Goal: Task Accomplishment & Management: Use online tool/utility

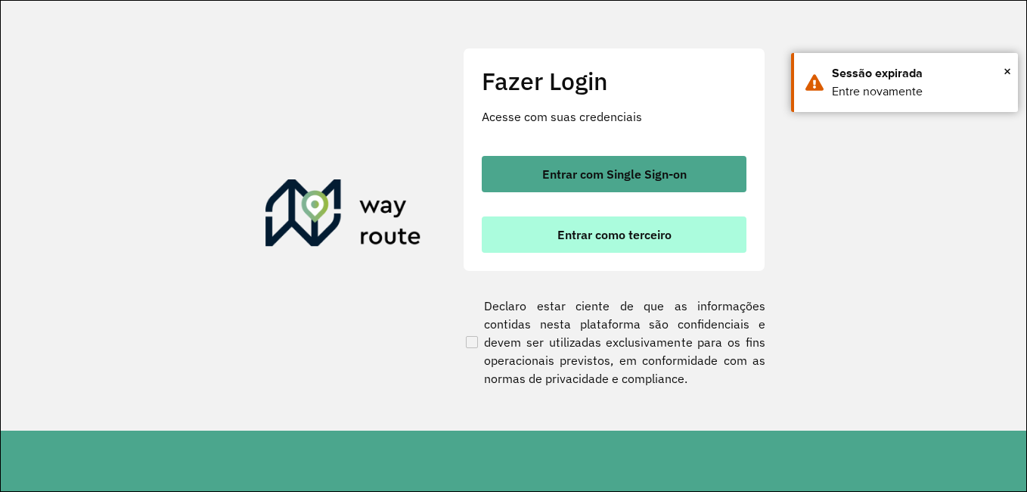
click at [542, 241] on button "Entrar como terceiro" at bounding box center [614, 234] width 265 height 36
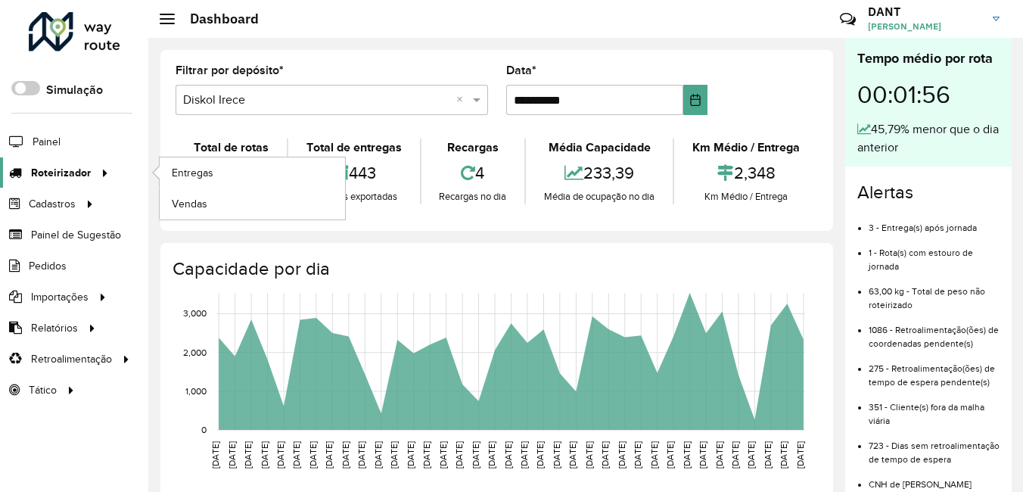
click at [61, 167] on span "Roteirizador" at bounding box center [61, 173] width 60 height 16
click at [214, 170] on span "Entregas" at bounding box center [193, 173] width 43 height 16
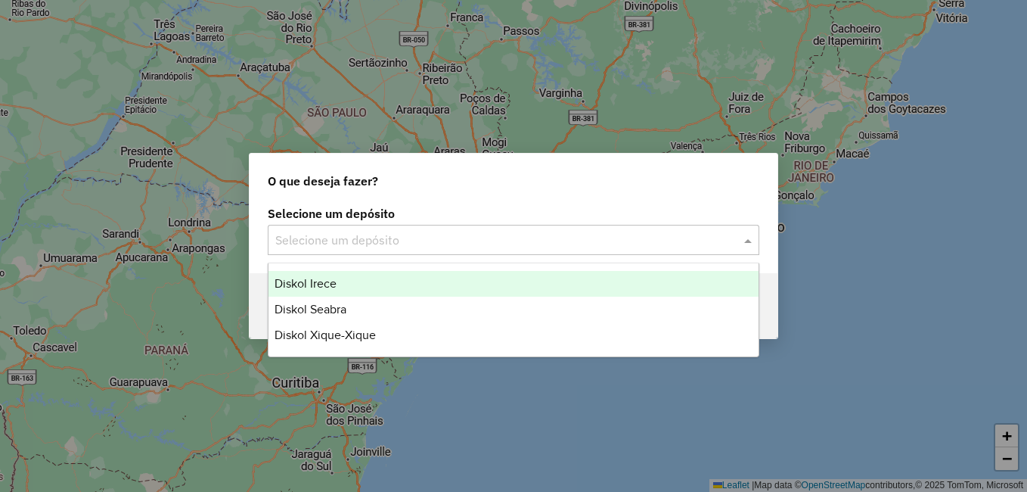
click at [396, 240] on input "text" at bounding box center [498, 240] width 446 height 18
click at [339, 281] on div "Diskol Irece" at bounding box center [514, 284] width 490 height 26
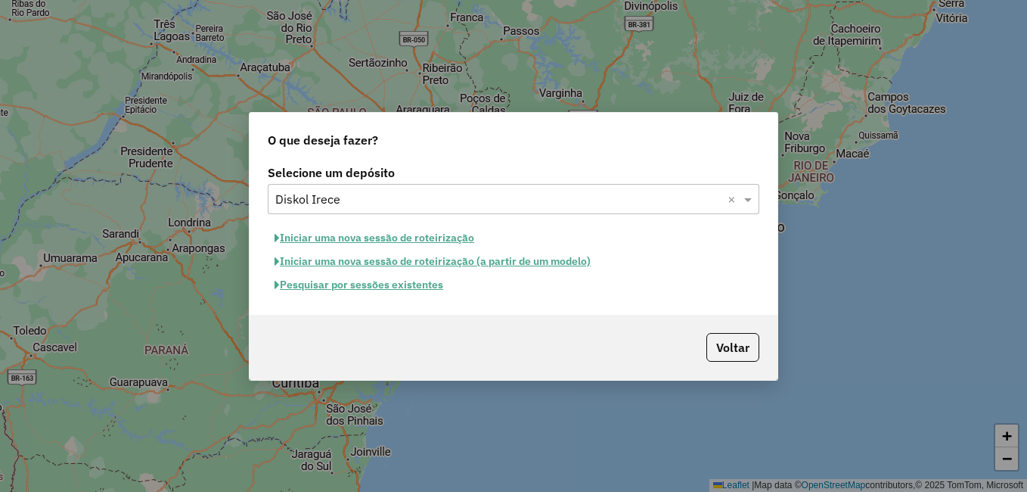
click at [393, 284] on button "Pesquisar por sessões existentes" at bounding box center [359, 284] width 182 height 23
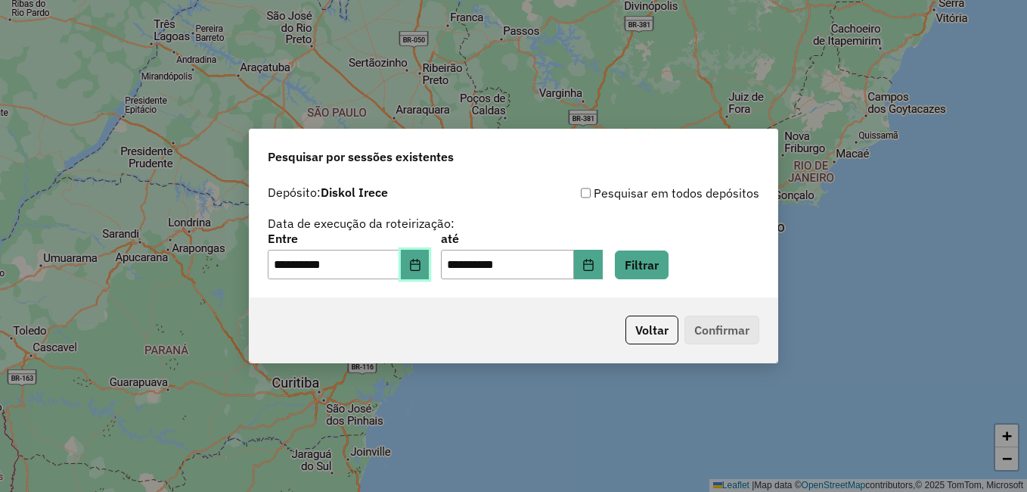
click at [421, 262] on icon "Choose Date" at bounding box center [415, 265] width 12 height 12
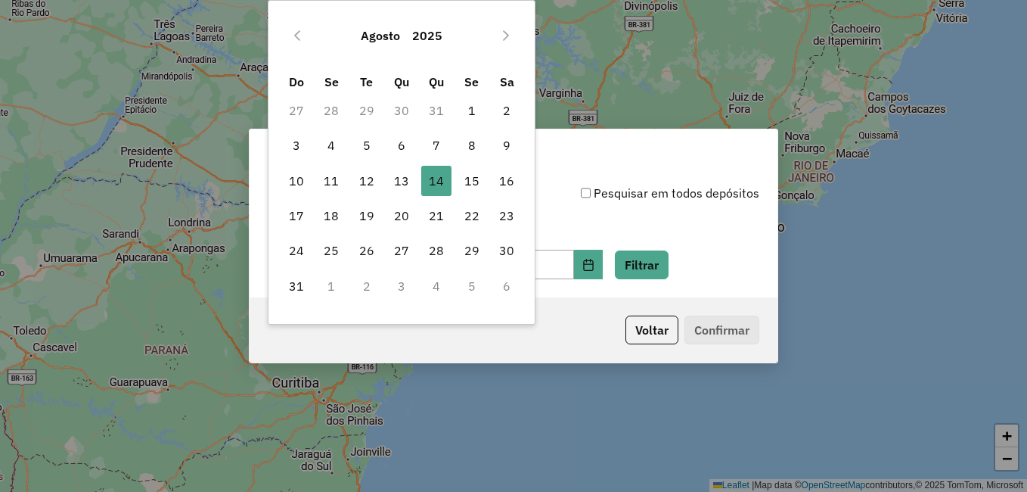
click at [469, 362] on div "Voltar Confirmar" at bounding box center [514, 329] width 528 height 65
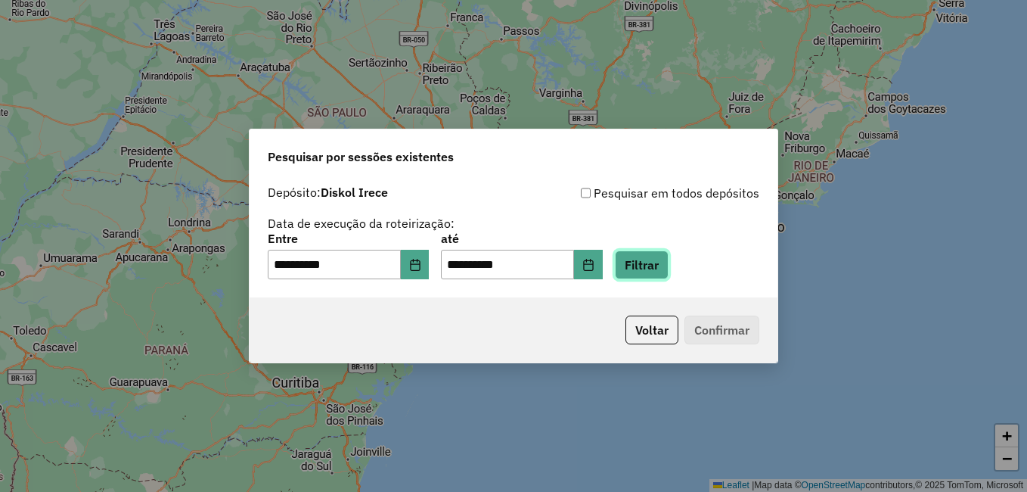
click at [667, 266] on button "Filtrar" at bounding box center [642, 264] width 54 height 29
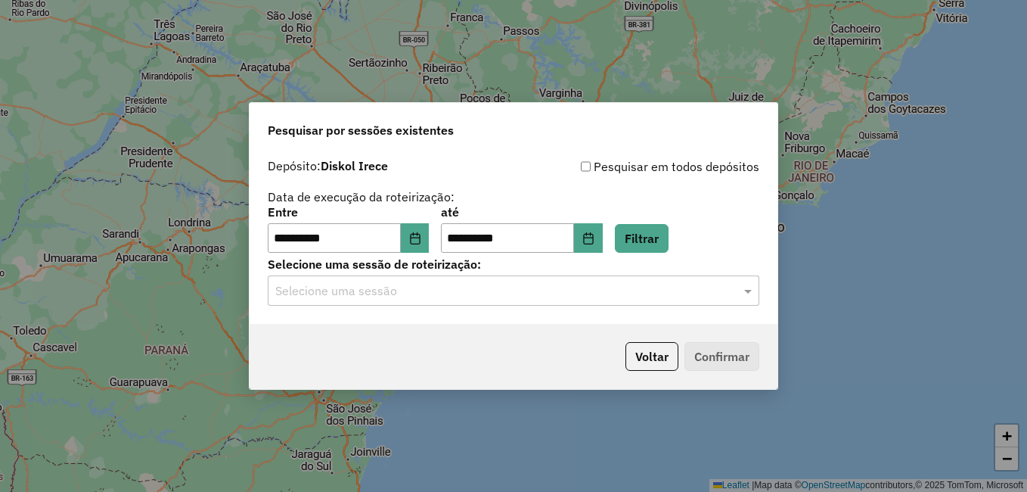
click at [449, 297] on input "text" at bounding box center [498, 291] width 446 height 18
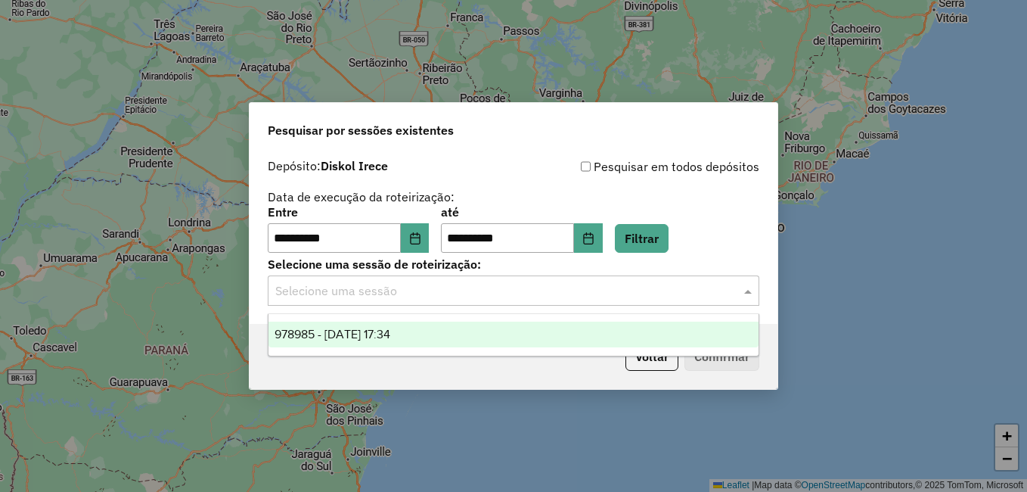
click at [369, 337] on span "978985 - 14/08/2025 17:34" at bounding box center [333, 334] width 116 height 13
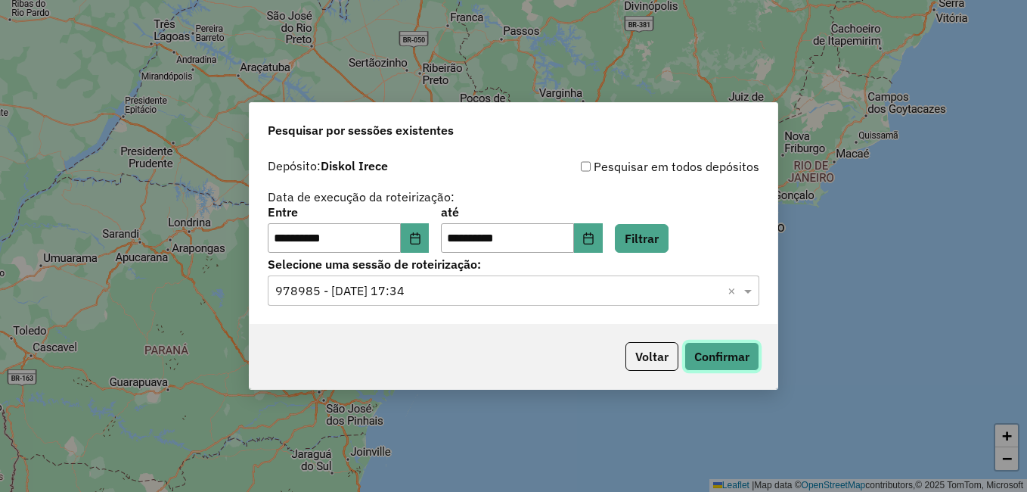
click at [717, 351] on button "Confirmar" at bounding box center [722, 356] width 75 height 29
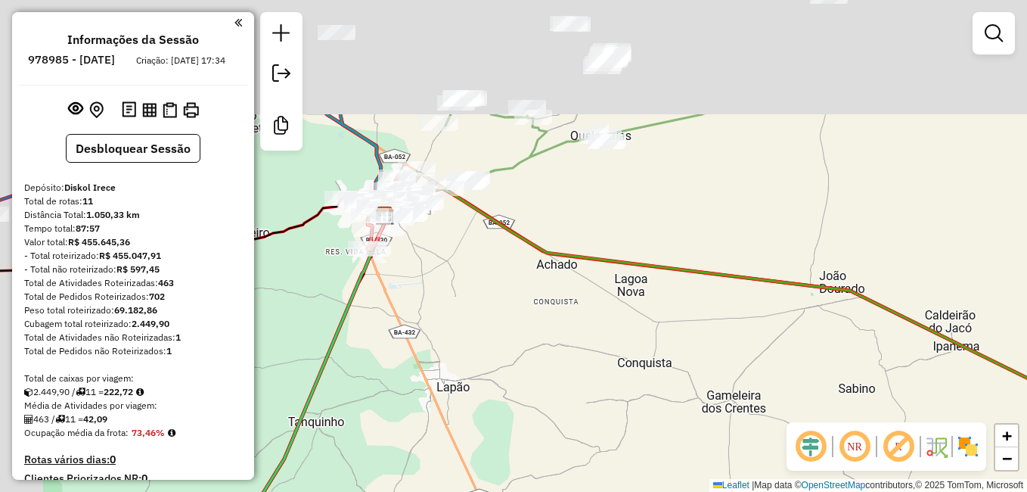
drag, startPoint x: 405, startPoint y: 151, endPoint x: 474, endPoint y: 323, distance: 185.7
click at [476, 320] on div "Janela de atendimento Grade de atendimento Capacidade Transportadoras Veículos …" at bounding box center [513, 246] width 1027 height 492
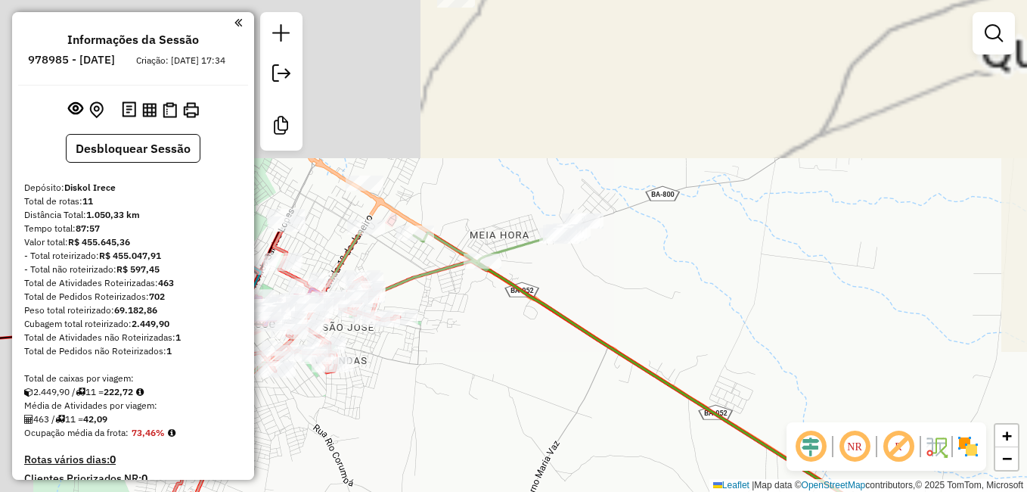
drag, startPoint x: 434, startPoint y: 216, endPoint x: 464, endPoint y: 443, distance: 229.7
click at [505, 491] on html "Aguarde... Pop-up bloqueado! Seu navegador bloqueou automáticamente a abertura …" at bounding box center [513, 246] width 1027 height 492
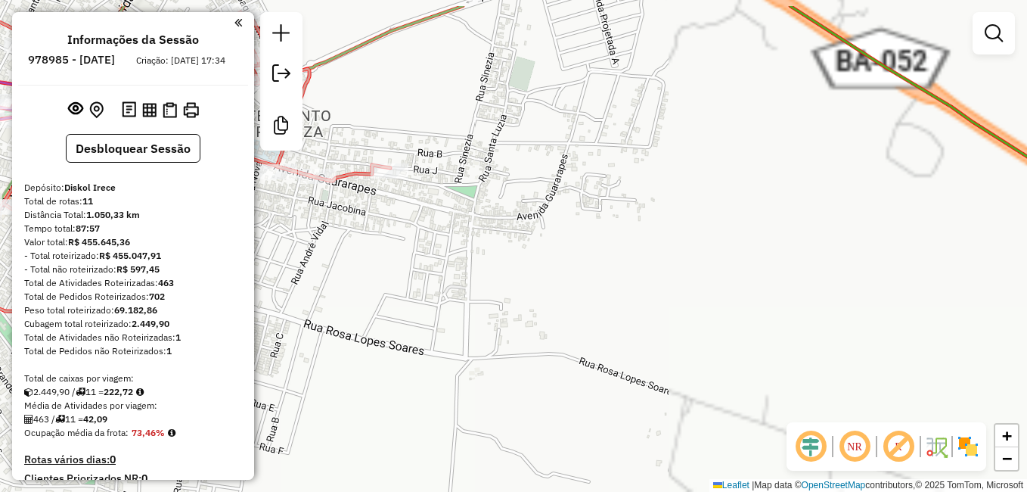
drag, startPoint x: 502, startPoint y: 307, endPoint x: 580, endPoint y: 524, distance: 230.7
click at [580, 491] on html "Aguarde... Pop-up bloqueado! Seu navegador bloqueou automáticamente a abertura …" at bounding box center [513, 246] width 1027 height 492
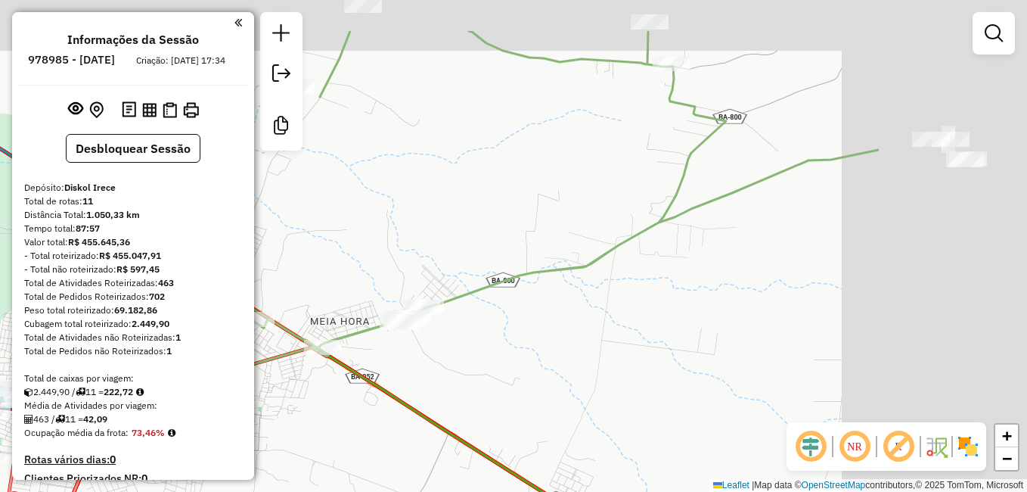
drag, startPoint x: 878, startPoint y: 222, endPoint x: 569, endPoint y: 315, distance: 322.9
click at [569, 315] on div "Janela de atendimento Grade de atendimento Capacidade Transportadoras Veículos …" at bounding box center [513, 246] width 1027 height 492
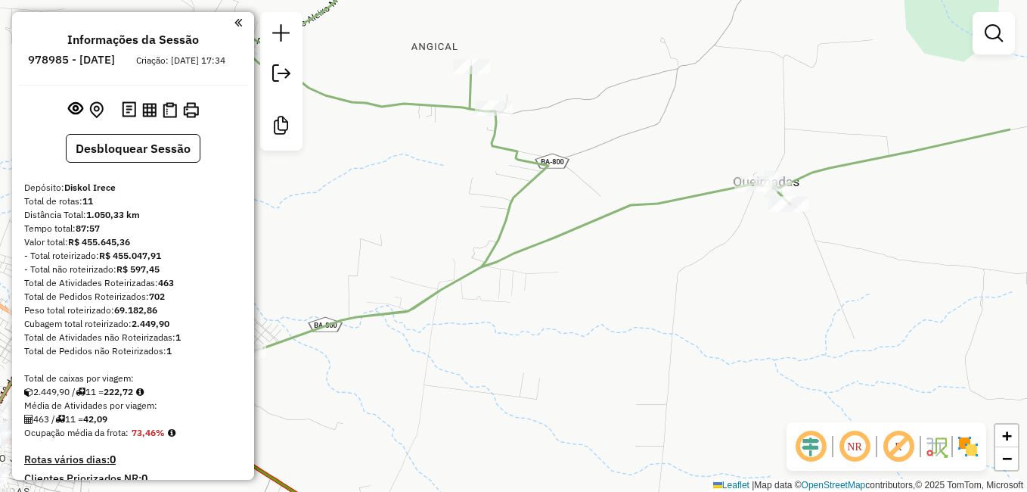
drag, startPoint x: 744, startPoint y: 286, endPoint x: 619, endPoint y: 319, distance: 129.2
click at [620, 319] on div "Janela de atendimento Grade de atendimento Capacidade Transportadoras Veículos …" at bounding box center [513, 246] width 1027 height 492
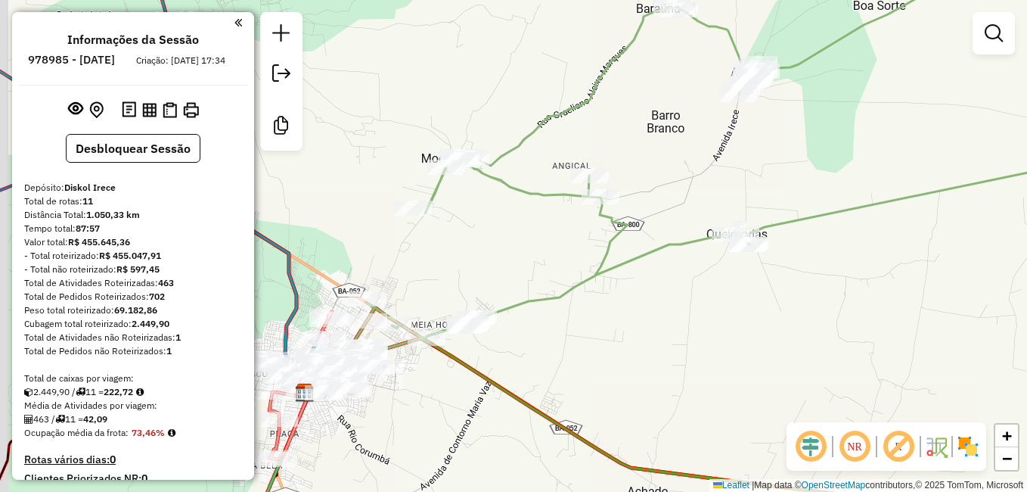
drag, startPoint x: 494, startPoint y: 359, endPoint x: 646, endPoint y: 325, distance: 155.8
click at [646, 325] on div "Janela de atendimento Grade de atendimento Capacidade Transportadoras Veículos …" at bounding box center [513, 246] width 1027 height 492
